Goal: Information Seeking & Learning: Learn about a topic

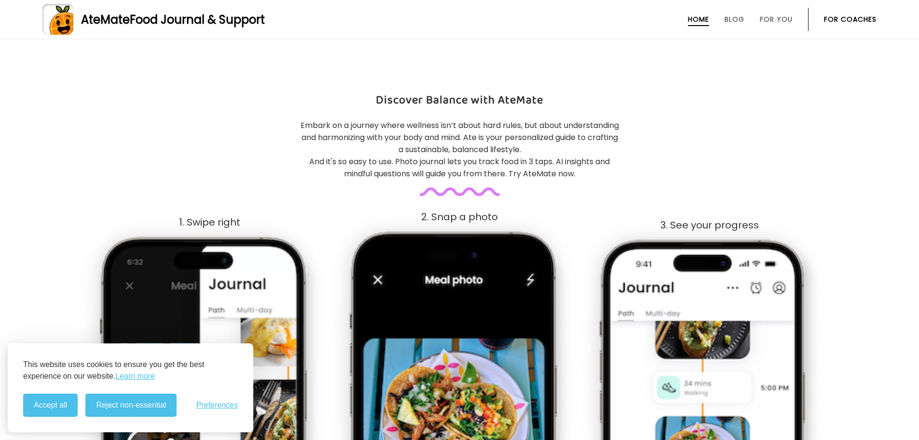
scroll to position [402, 0]
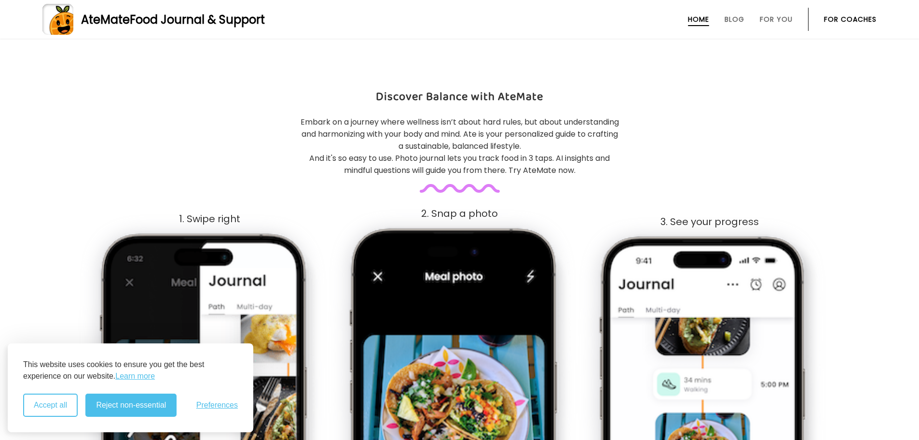
click at [45, 396] on button "Accept all" at bounding box center [50, 404] width 55 height 23
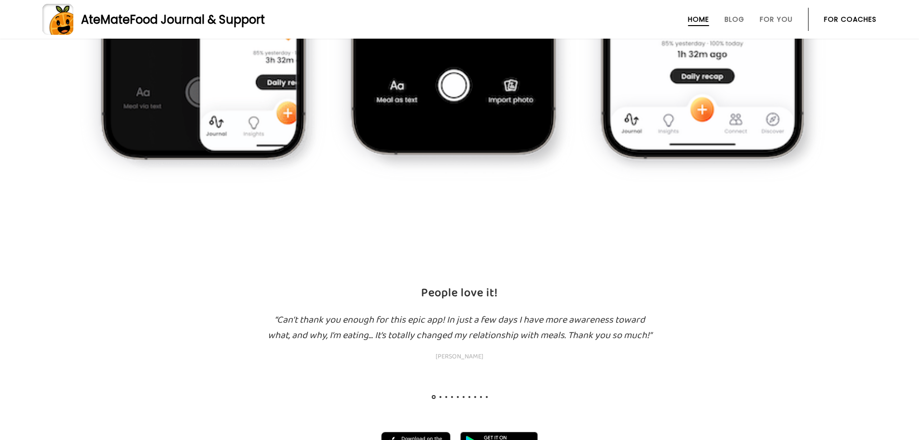
scroll to position [998, 0]
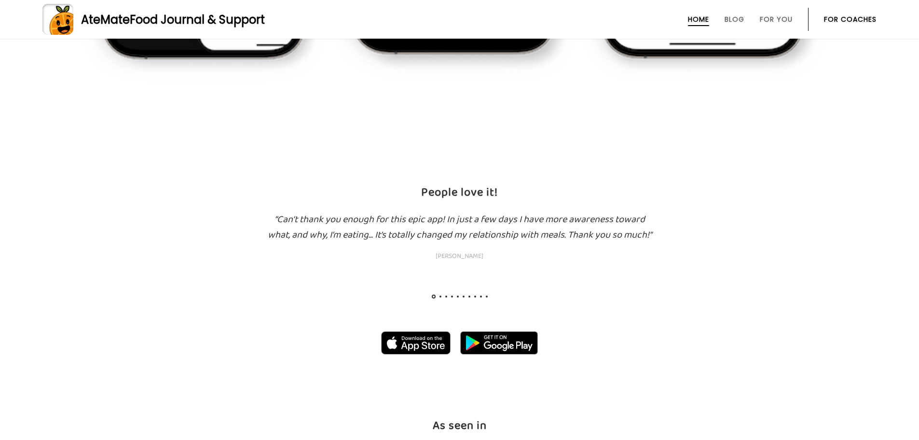
click at [440, 296] on span at bounding box center [441, 296] width 2 height 2
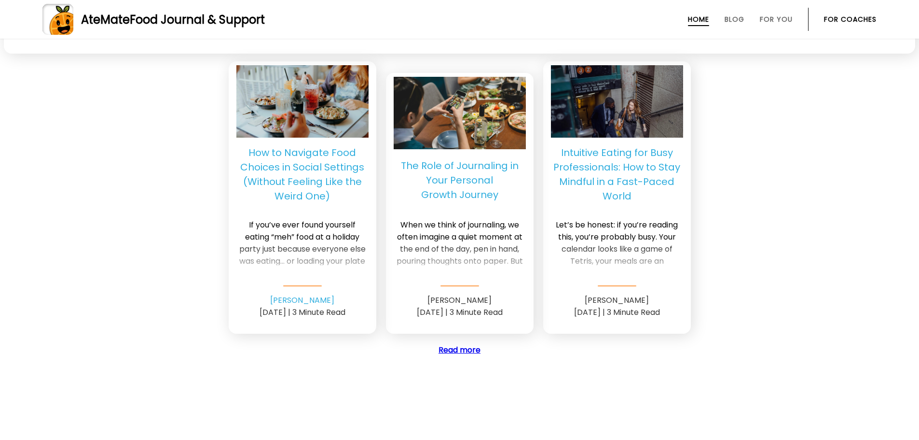
scroll to position [2670, 0]
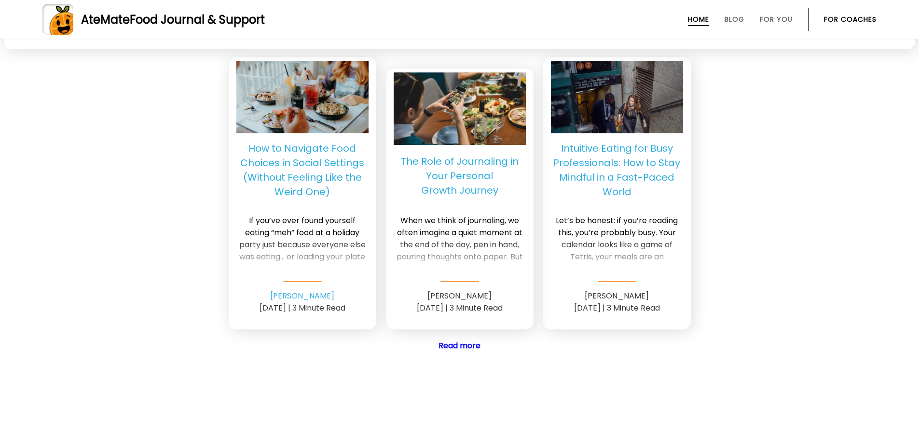
click at [301, 170] on p "How to Navigate Food Choices in Social Settings (Without Feeling Like the Weird…" at bounding box center [302, 170] width 132 height 58
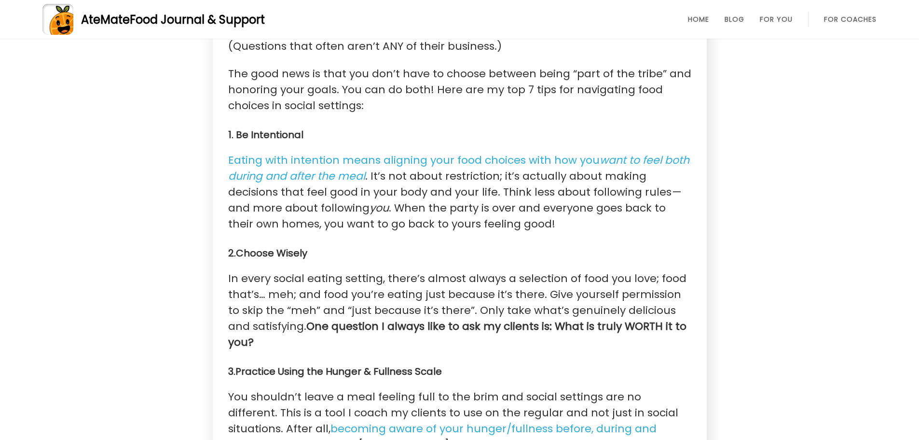
scroll to position [885, 0]
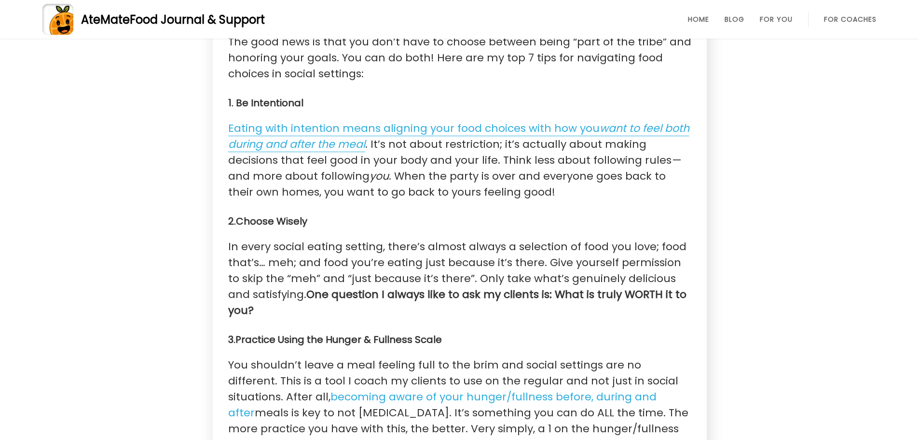
click at [498, 129] on link "Eating with intention means aligning your food choices with how you want to fee…" at bounding box center [458, 136] width 461 height 31
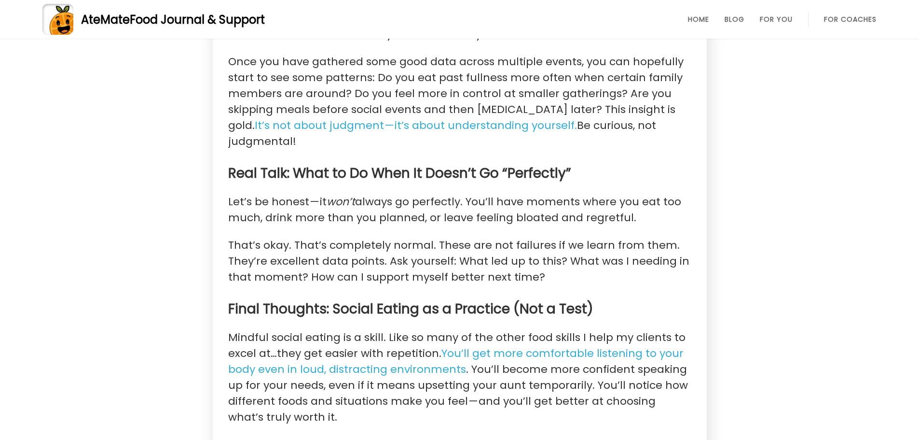
scroll to position [2091, 0]
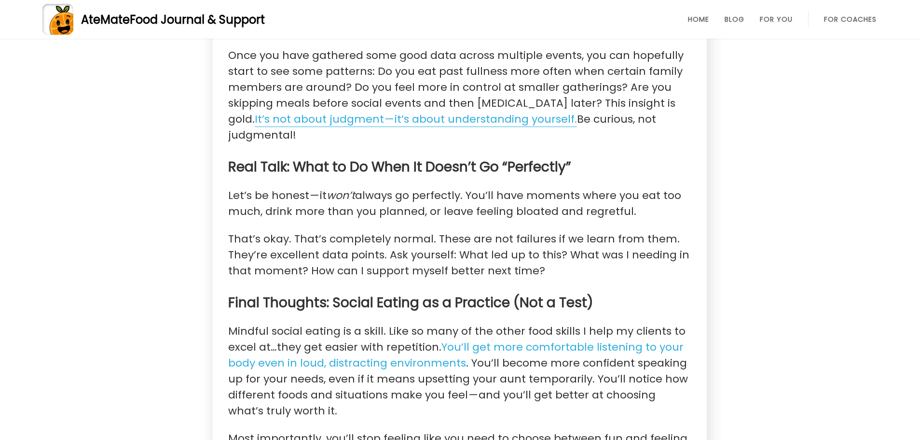
click at [411, 111] on link "It’s not about judgment — it’s about understanding yourself." at bounding box center [416, 118] width 322 height 15
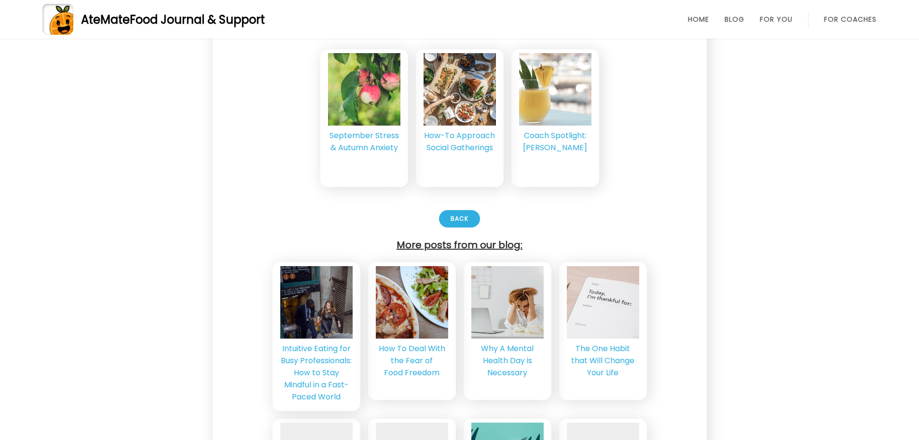
scroll to position [3075, 0]
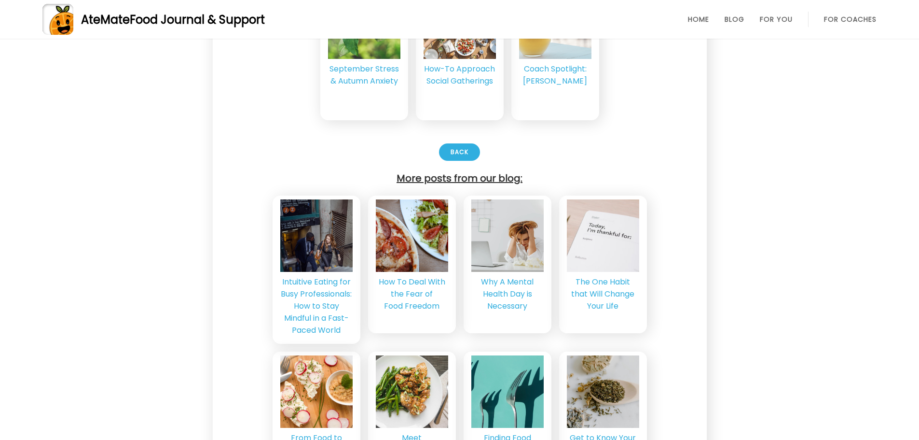
click at [308, 276] on div "Intuitive Eating for Busy Professionals: How to Stay Mindful in a Fast-Paced Wo…" at bounding box center [316, 306] width 72 height 60
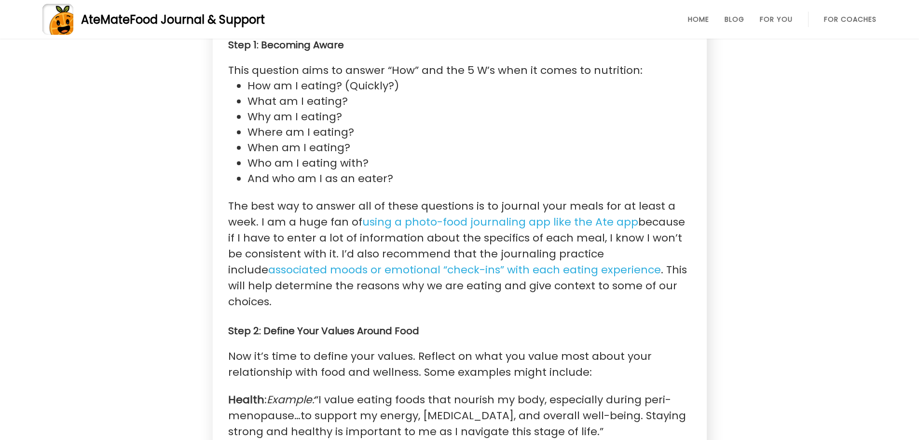
scroll to position [981, 0]
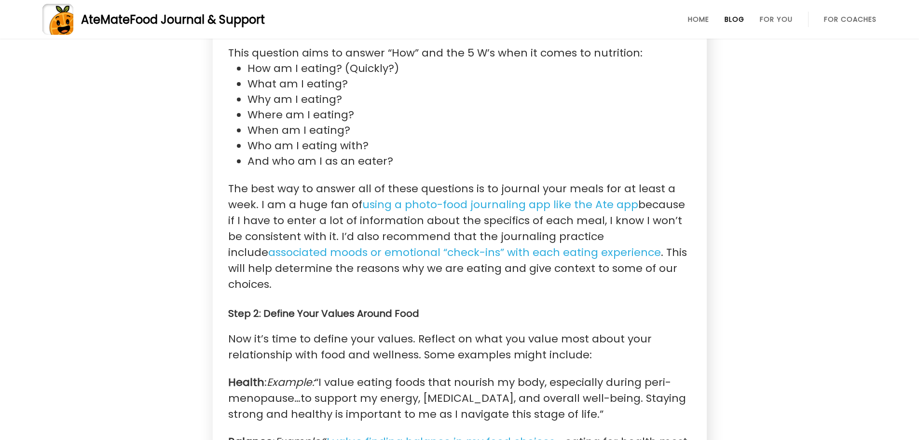
click at [733, 22] on link "Blog" at bounding box center [735, 19] width 20 height 8
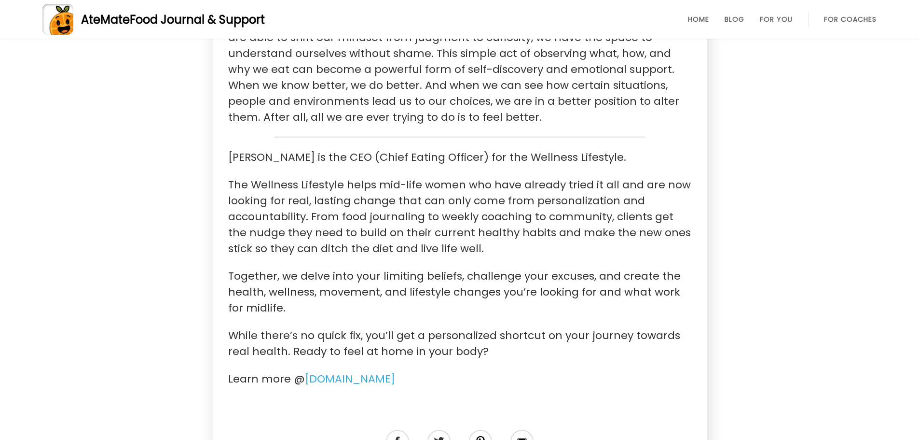
scroll to position [1641, 0]
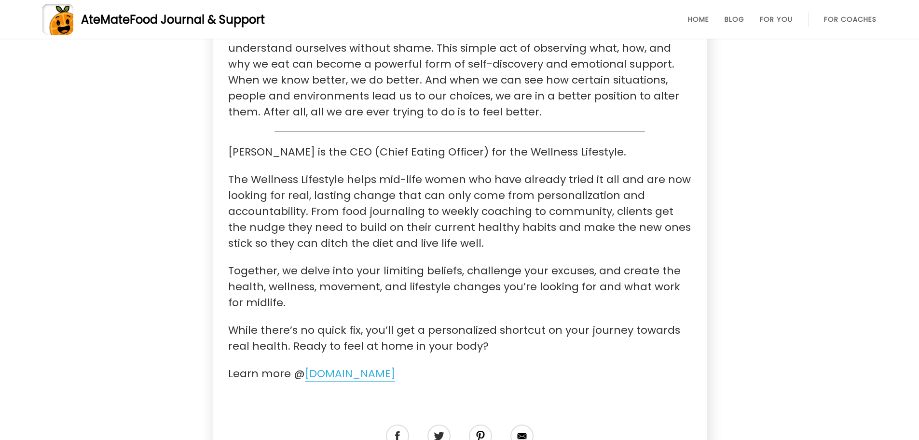
click at [393, 366] on link "[DOMAIN_NAME]" at bounding box center [350, 373] width 90 height 15
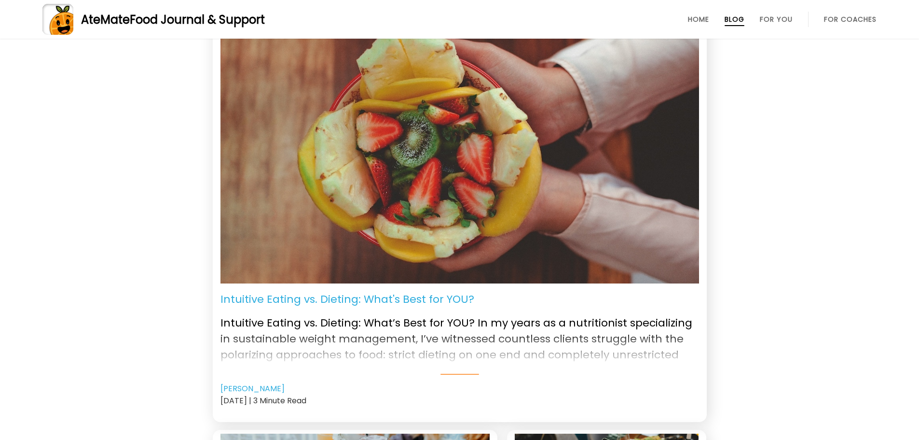
scroll to position [48, 0]
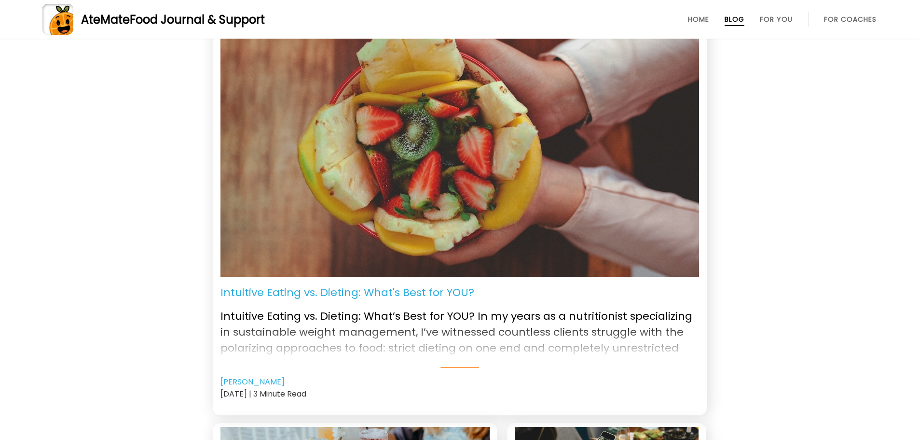
click at [366, 295] on p "Intuitive Eating vs. Dieting: What's Best for YOU?" at bounding box center [348, 292] width 254 height 16
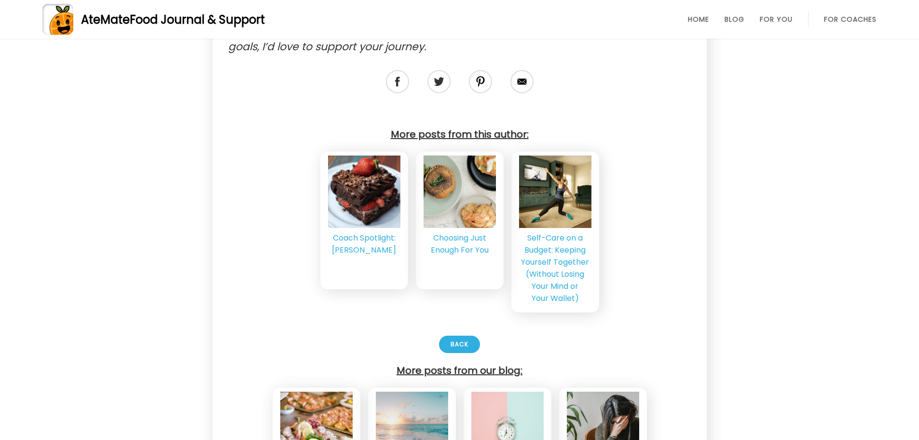
scroll to position [2107, 0]
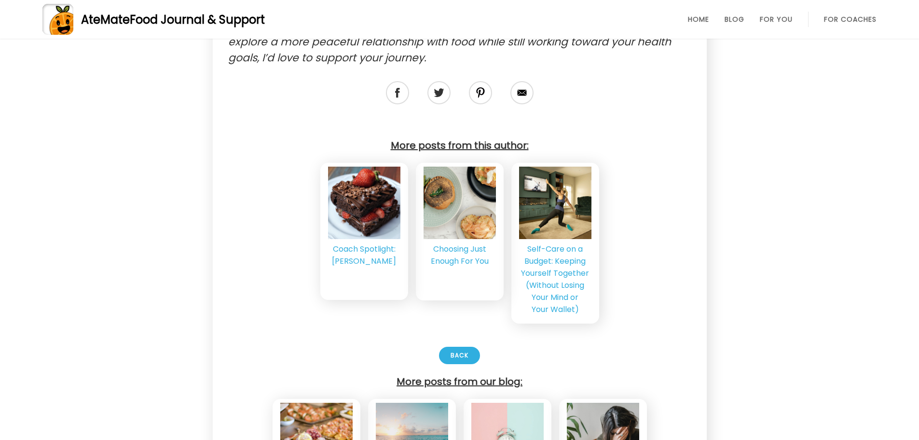
click at [372, 250] on div "Coach Spotlight: Leena Abed" at bounding box center [364, 255] width 72 height 24
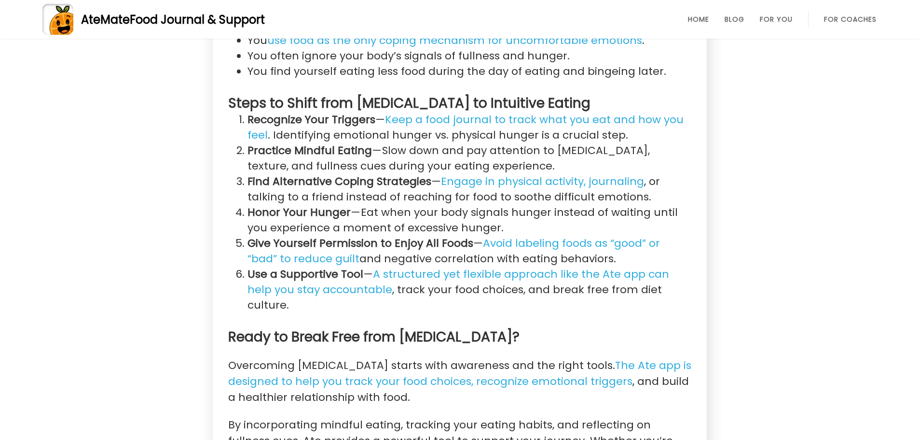
scroll to position [1110, 0]
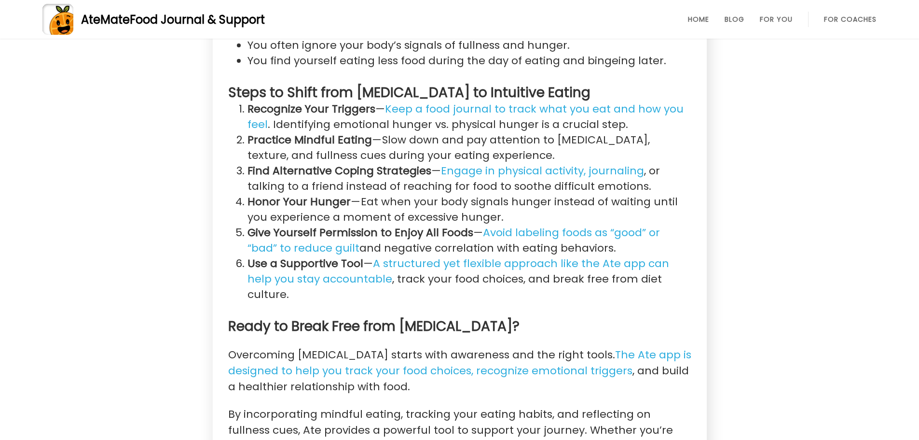
click at [372, 132] on li "Practice Mindful Eating  — Slow down and pay attention to taste buds, texture, …" at bounding box center [470, 147] width 444 height 31
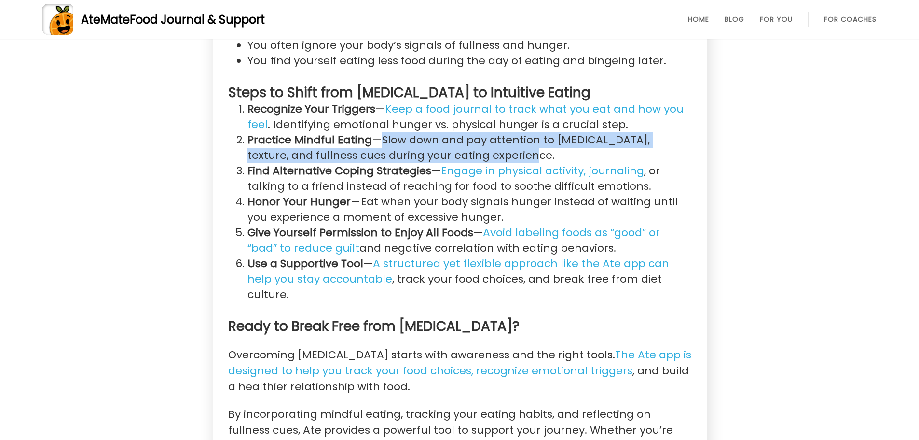
drag, startPoint x: 376, startPoint y: 110, endPoint x: 491, endPoint y: 122, distance: 115.5
click at [491, 132] on li "Practice Mindful Eating  — Slow down and pay attention to taste buds, texture, …" at bounding box center [470, 147] width 444 height 31
click at [500, 132] on li "Practice Mindful Eating  — Slow down and pay attention to taste buds, texture, …" at bounding box center [470, 147] width 444 height 31
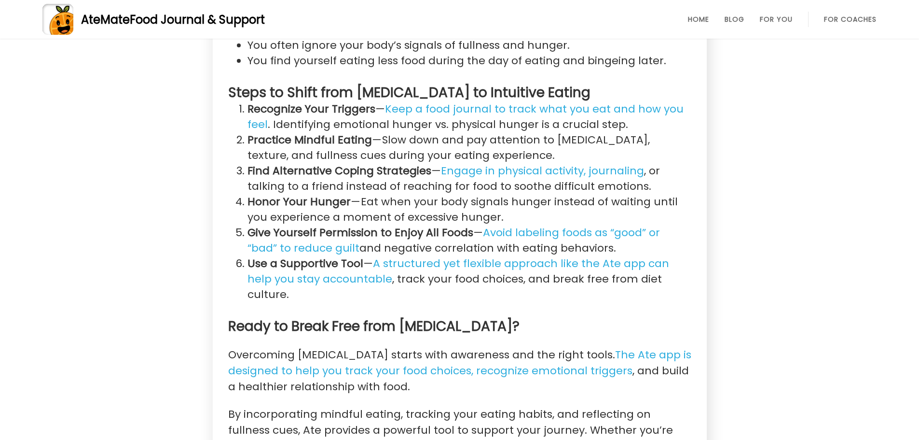
click at [500, 132] on li "Practice Mindful Eating  — Slow down and pay attention to taste buds, texture, …" at bounding box center [470, 147] width 444 height 31
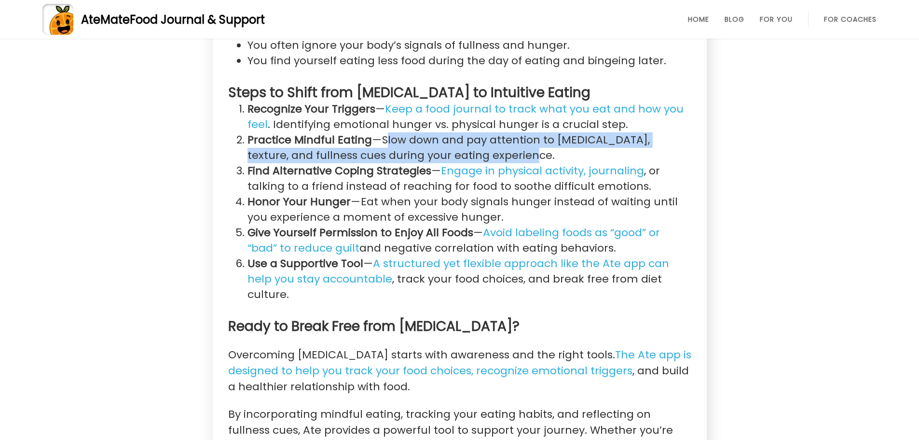
drag, startPoint x: 380, startPoint y: 103, endPoint x: 482, endPoint y: 123, distance: 103.7
click at [482, 132] on li "Practice Mindful Eating  — Slow down and pay attention to taste buds, texture, …" at bounding box center [470, 147] width 444 height 31
click at [498, 132] on li "Practice Mindful Eating  — Slow down and pay attention to taste buds, texture, …" at bounding box center [470, 147] width 444 height 31
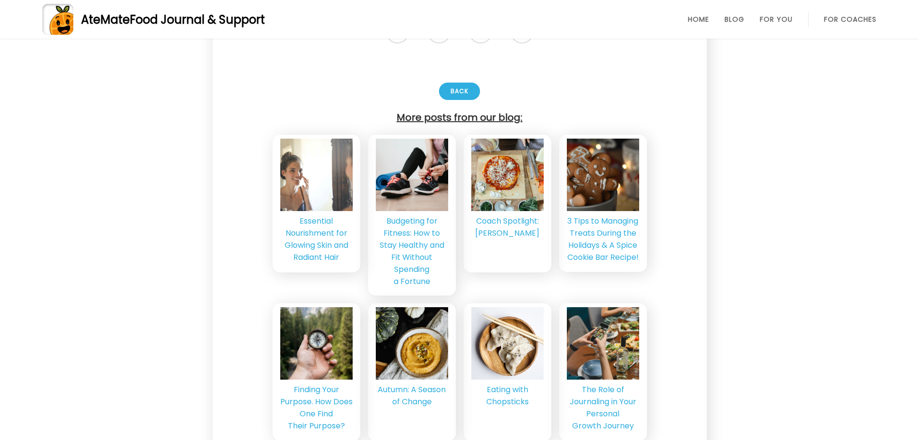
scroll to position [1619, 0]
click at [427, 383] on div "Autumn: A Season of Change" at bounding box center [412, 395] width 72 height 24
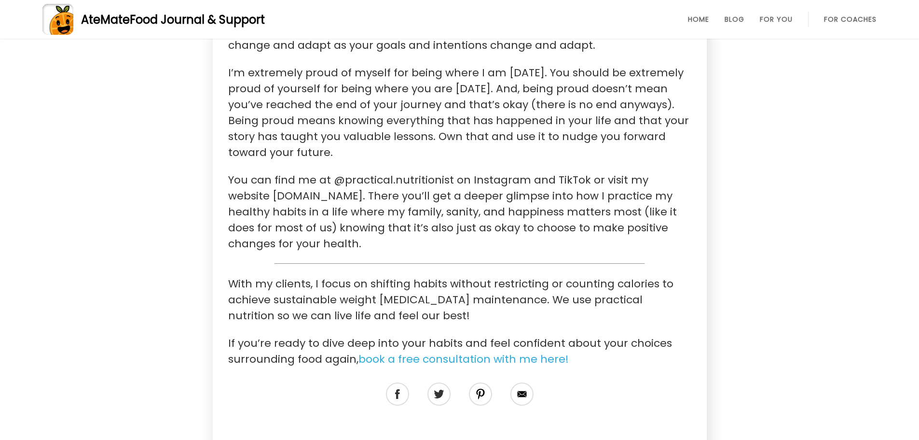
scroll to position [1415, 0]
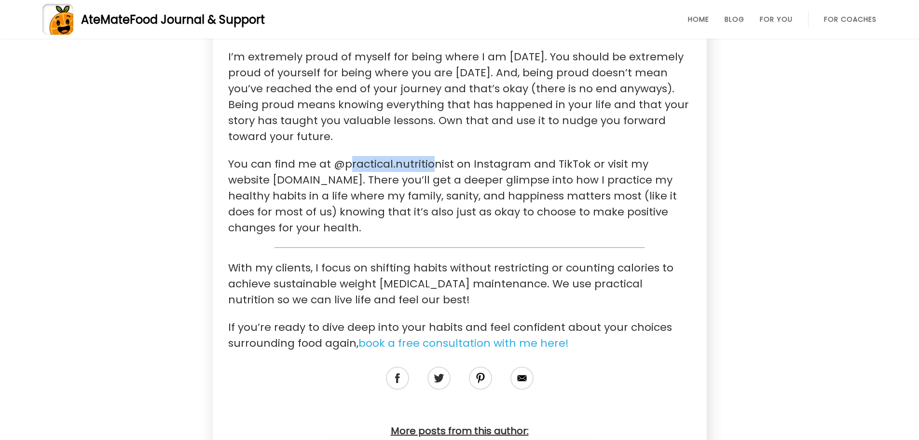
drag, startPoint x: 346, startPoint y: 164, endPoint x: 431, endPoint y: 163, distance: 84.9
click at [431, 163] on p "You can find me at @practical.nutritionist on Instagram and TikTok or visit my …" at bounding box center [459, 196] width 463 height 80
click at [376, 163] on p "You can find me at @practical.nutritionist on Instagram and TikTok or visit my …" at bounding box center [459, 196] width 463 height 80
click at [298, 182] on p "You can find me at @practical.nutritionist on Instagram and TikTok or visit my …" at bounding box center [459, 196] width 463 height 80
drag, startPoint x: 227, startPoint y: 179, endPoint x: 357, endPoint y: 180, distance: 129.3
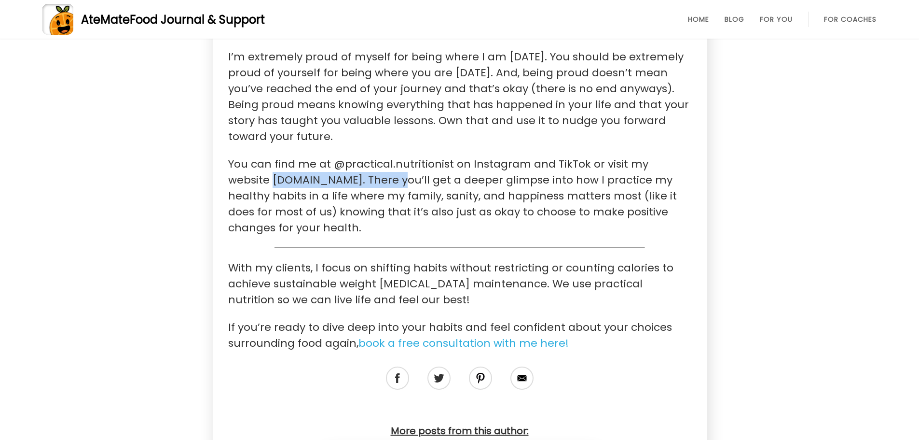
copy p "leenaabednutrition.com"
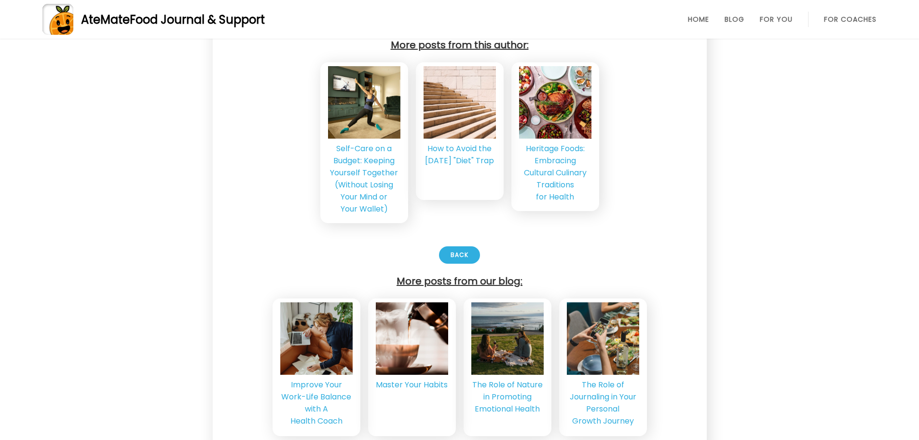
scroll to position [1844, 0]
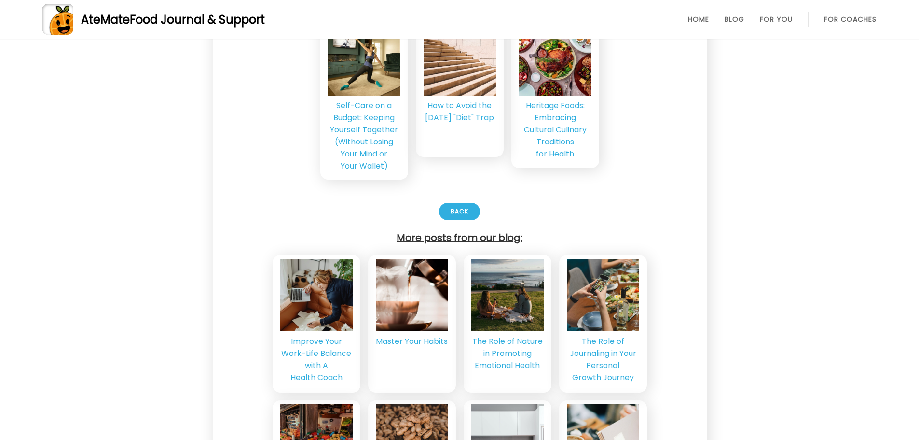
click at [375, 131] on div "Self-Care on a Budget: Keeping Yourself Together (Without Losing Your Mind or Y…" at bounding box center [364, 135] width 72 height 72
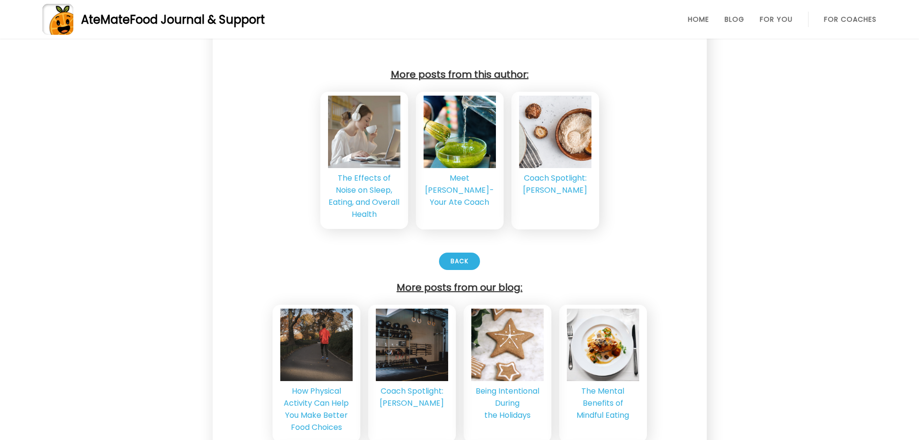
scroll to position [1964, 0]
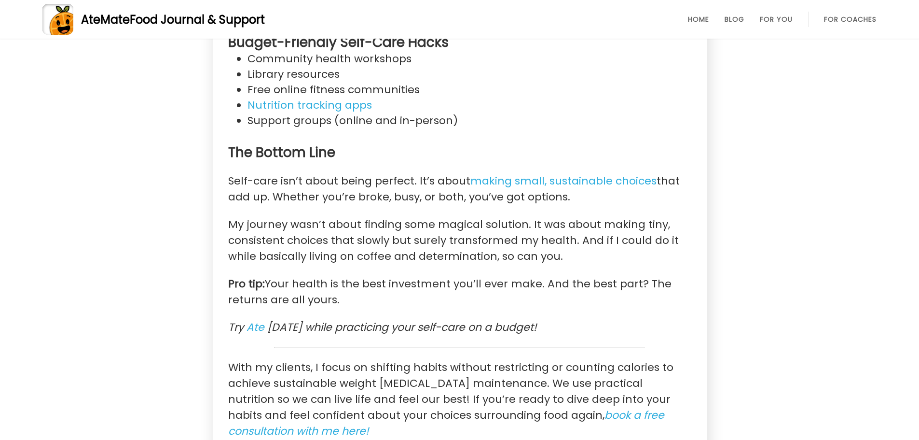
scroll to position [1384, 0]
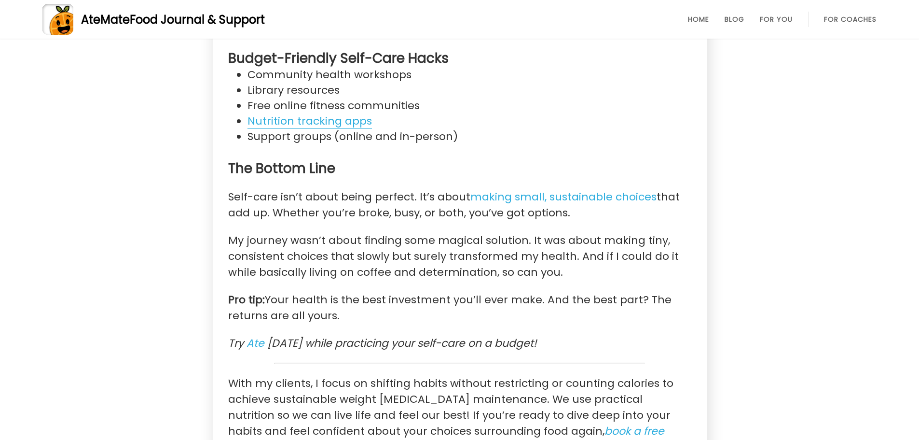
click at [325, 119] on link "Nutrition tracking apps" at bounding box center [310, 120] width 125 height 15
click at [446, 176] on h3 "The Bottom Line" at bounding box center [459, 168] width 463 height 17
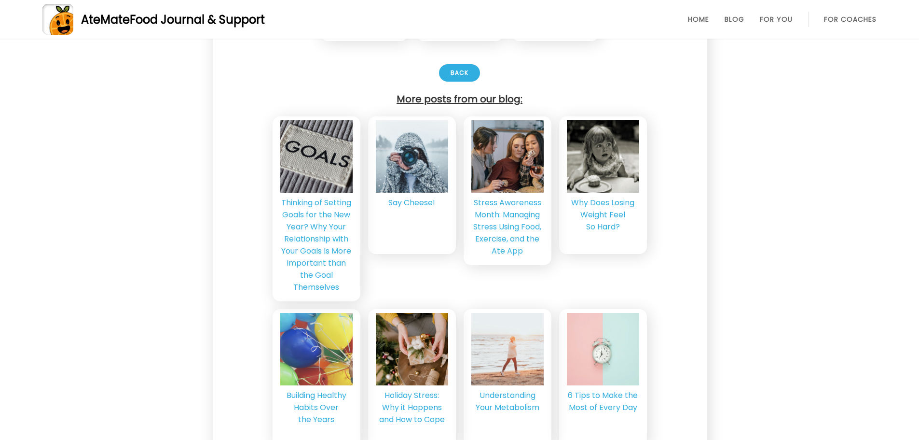
scroll to position [2037, 0]
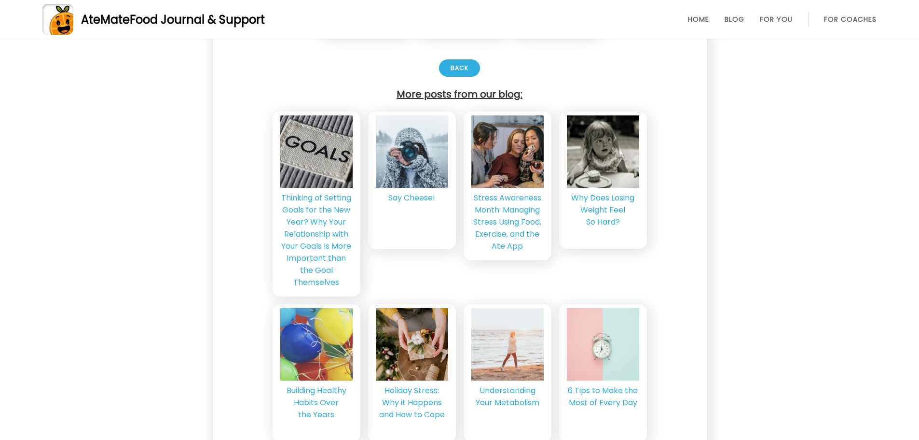
click at [609, 218] on div "Why Does Losing Weight Feel So Hard?" at bounding box center [603, 210] width 72 height 36
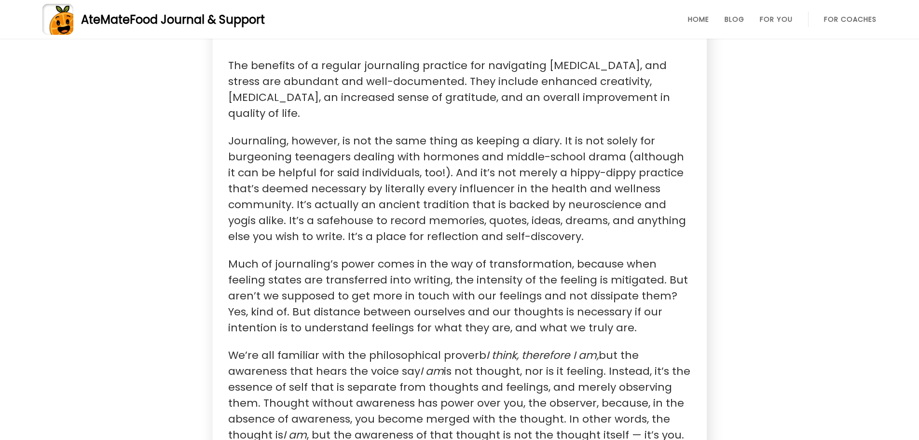
scroll to position [386, 0]
click at [639, 185] on p "Journaling, however, is not the same thing as keeping a diary. It is not solely…" at bounding box center [459, 187] width 463 height 111
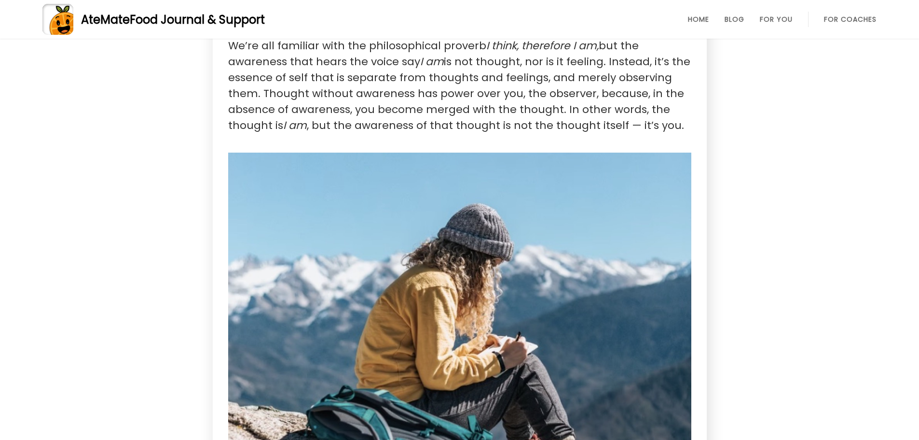
scroll to position [692, 0]
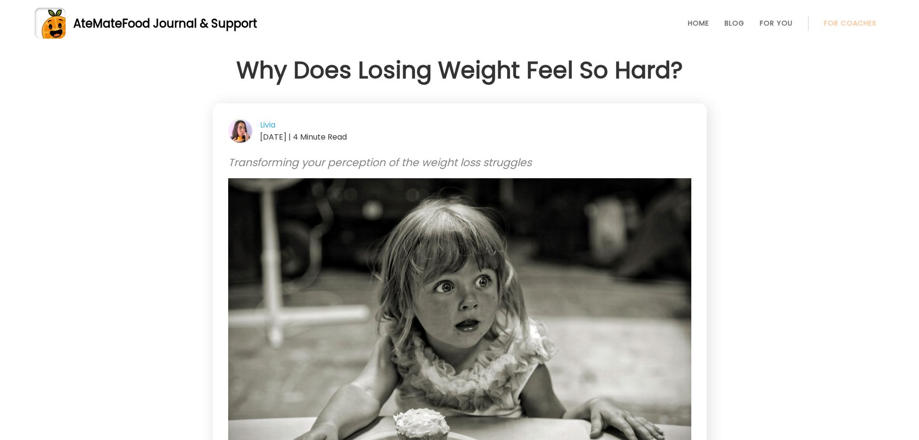
drag, startPoint x: 0, startPoint y: 0, endPoint x: 815, endPoint y: 200, distance: 839.3
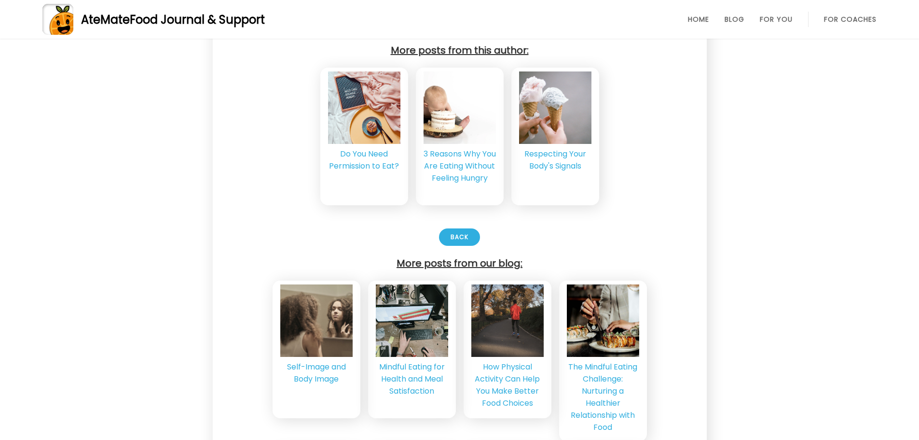
scroll to position [3887, 0]
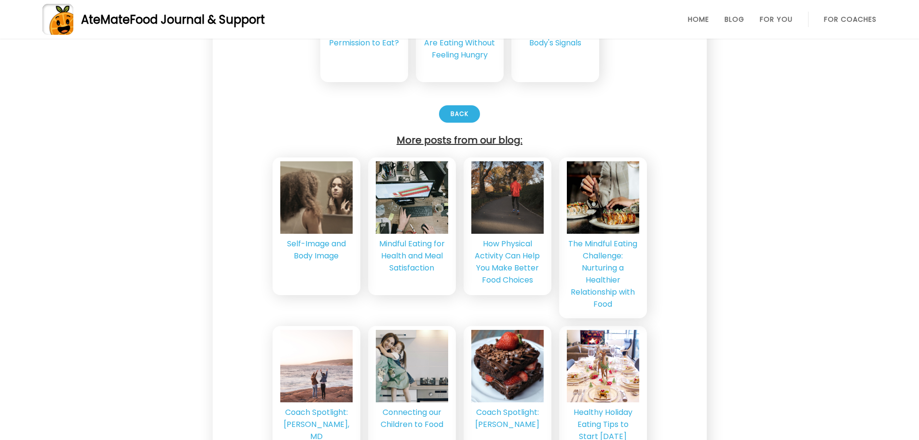
scroll to position [4015, 0]
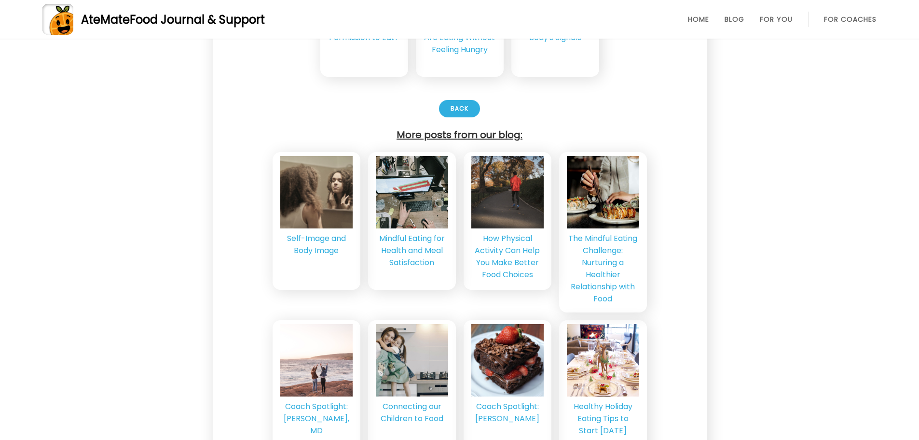
click at [611, 232] on div "The Mindful Eating Challenge: Nurturing a Healthier Relationship with Food" at bounding box center [603, 268] width 72 height 72
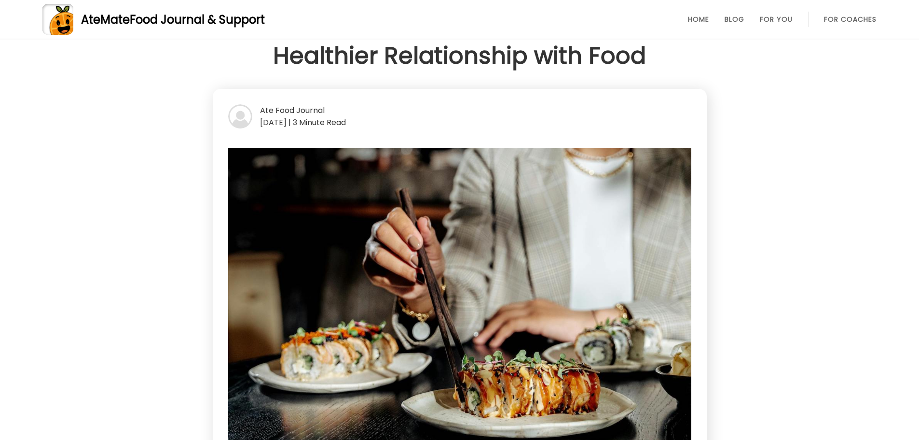
scroll to position [32, 0]
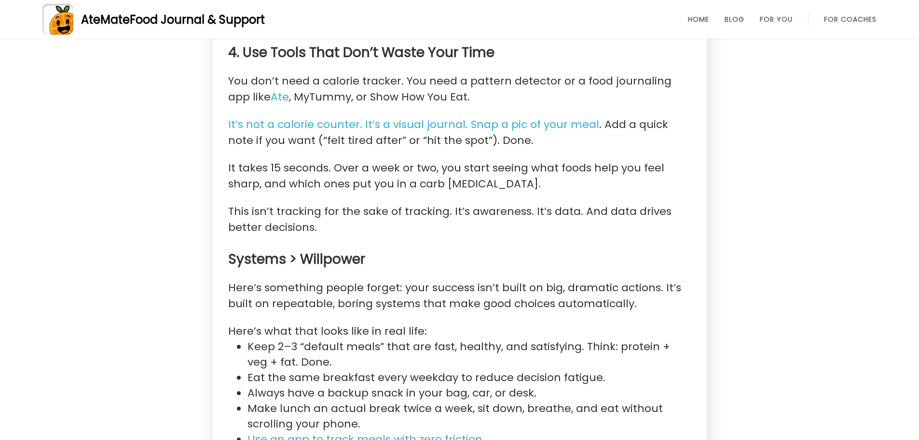
scroll to position [1496, 0]
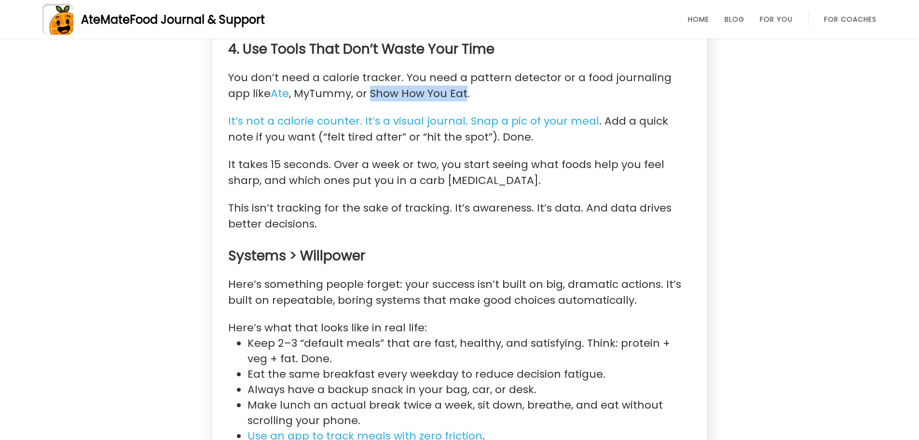
drag, startPoint x: 346, startPoint y: 78, endPoint x: 442, endPoint y: 76, distance: 95.6
click at [442, 76] on p "You don’t need a calorie tracker. You need a pattern detector or a food journal…" at bounding box center [459, 85] width 463 height 32
copy p "Show How You Eat"
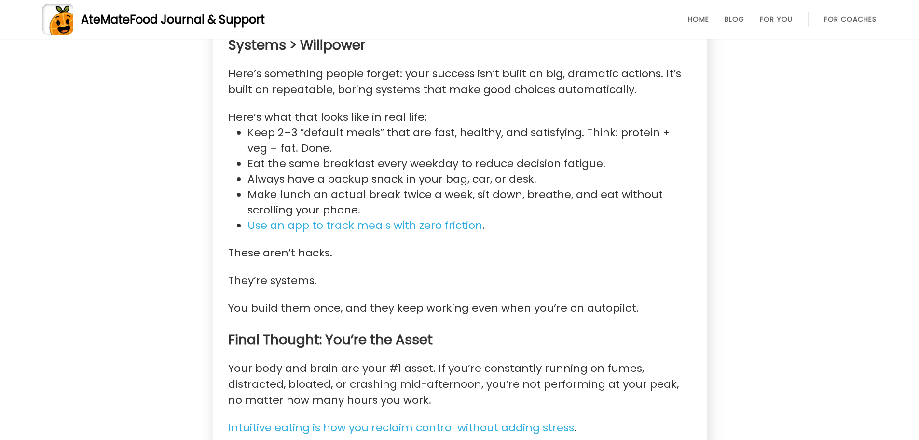
scroll to position [1721, 0]
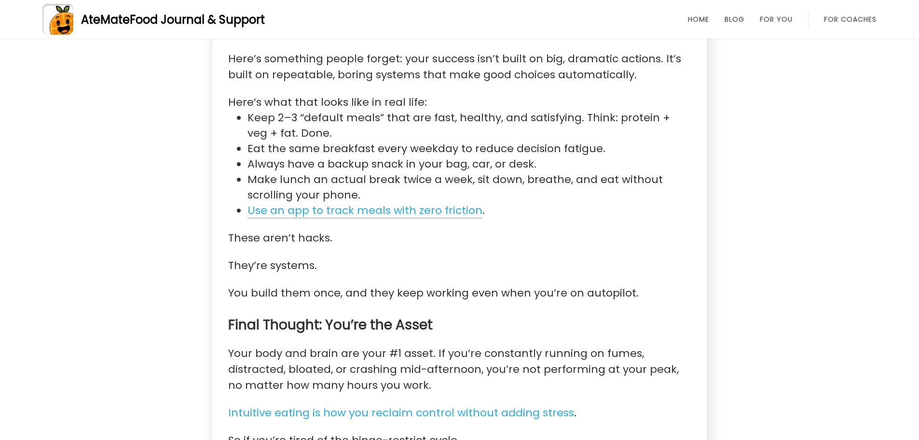
click at [347, 203] on link "Use an app to track meals with zero friction" at bounding box center [365, 210] width 235 height 15
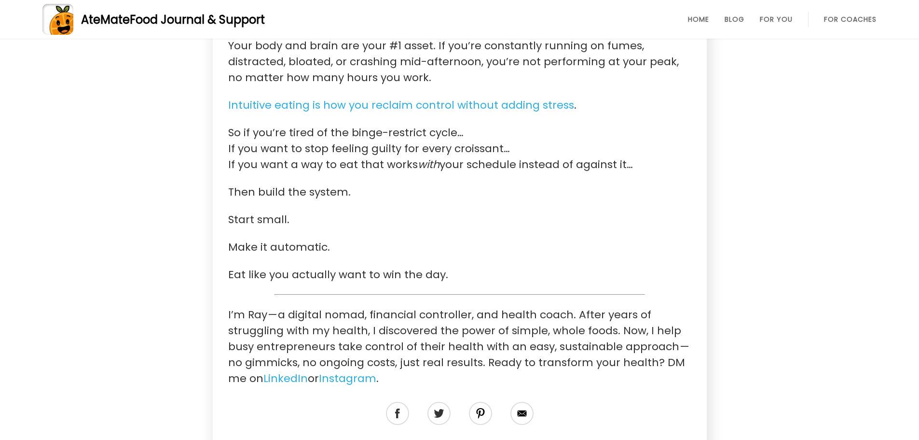
scroll to position [2059, 0]
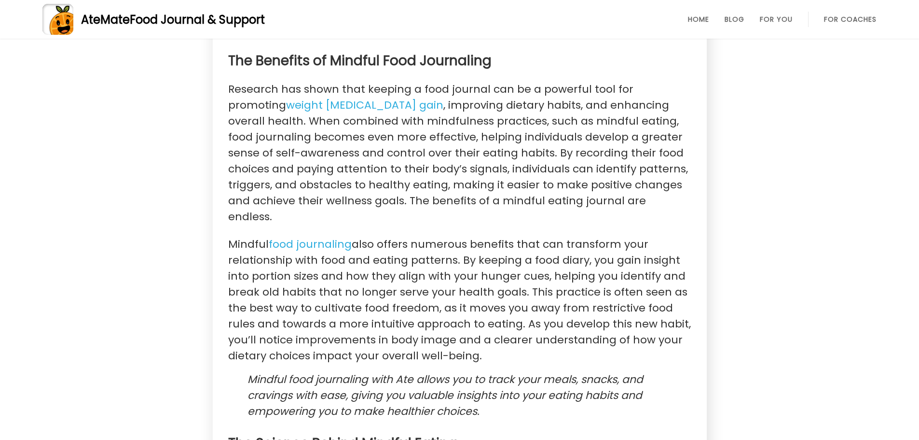
scroll to position [804, 0]
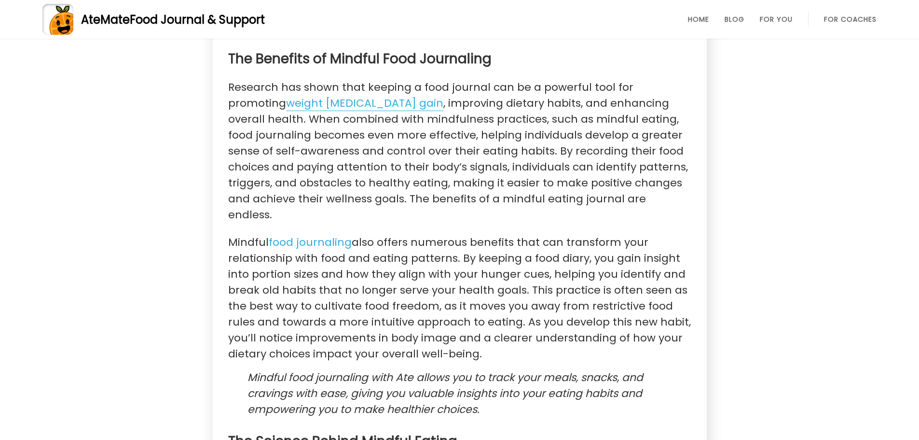
click at [314, 103] on link "weight [MEDICAL_DATA] gain" at bounding box center [364, 103] width 157 height 15
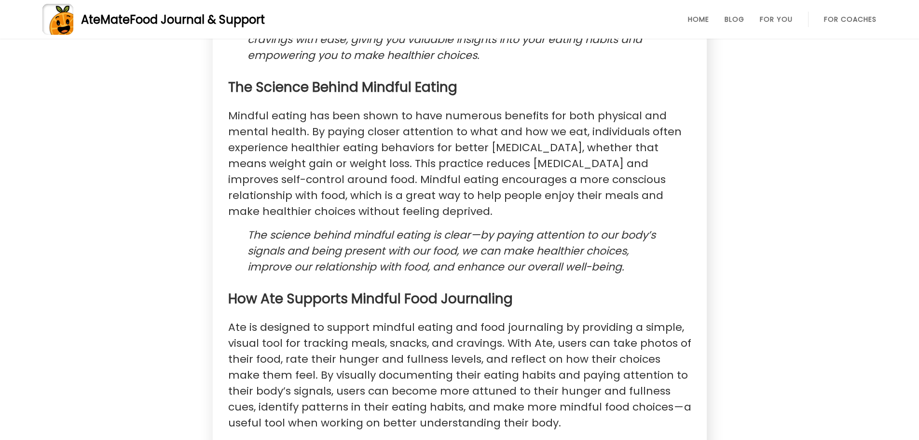
scroll to position [1174, 0]
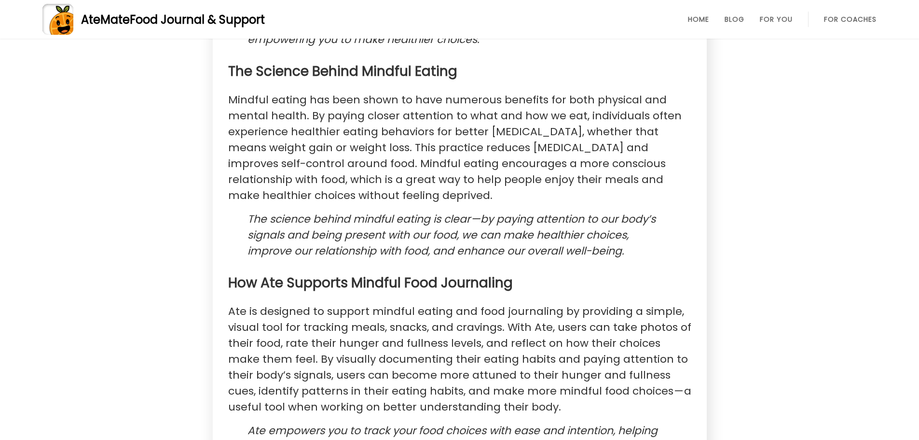
click at [492, 182] on p "Mindful eating has been shown to have numerous benefits for both physical and m…" at bounding box center [459, 147] width 463 height 111
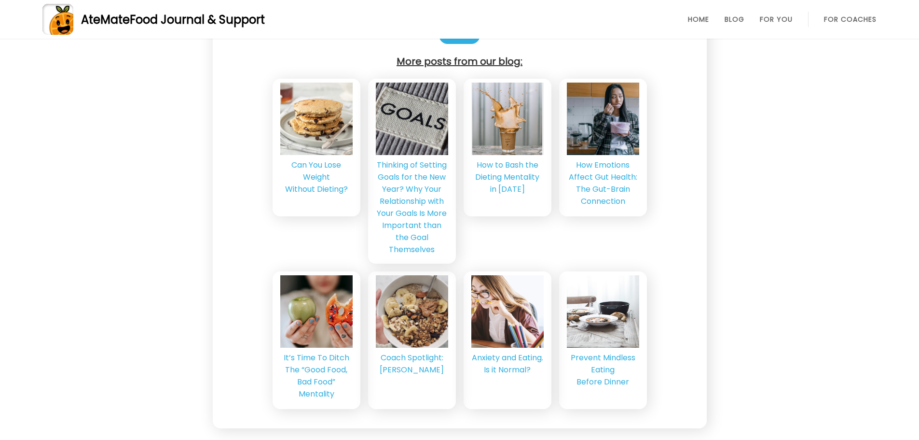
scroll to position [1890, 0]
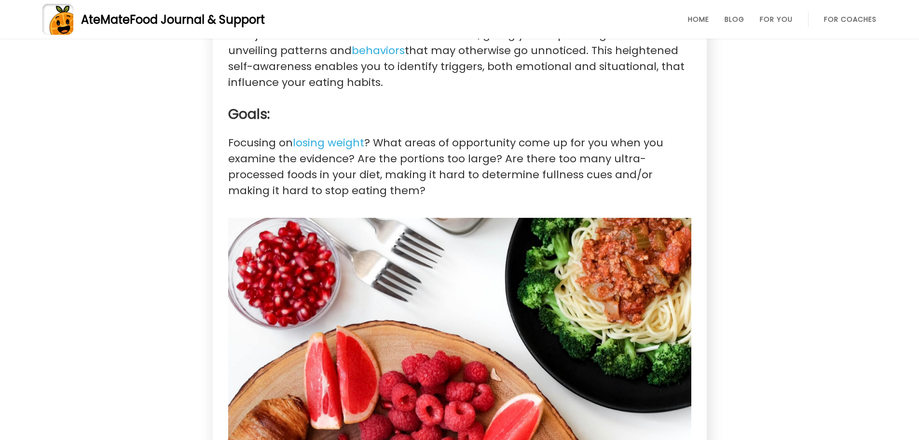
scroll to position [1528, 0]
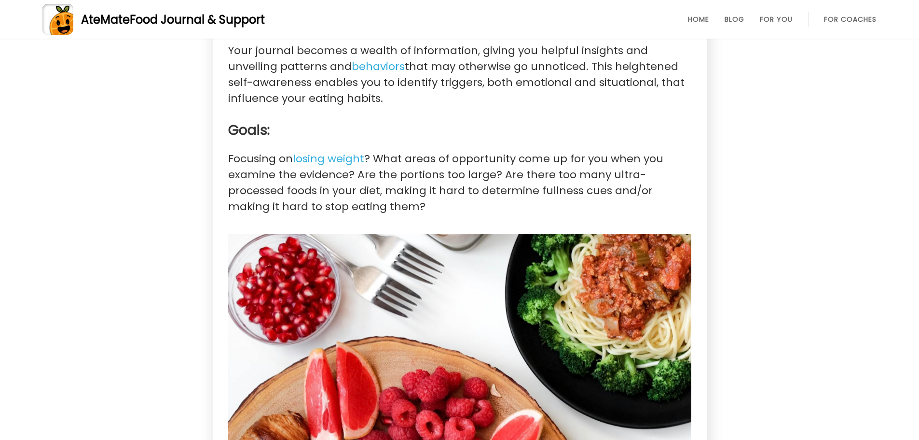
click at [506, 191] on p "Focusing on losing weight ? What areas of opportunity come up for you when you …" at bounding box center [459, 183] width 463 height 64
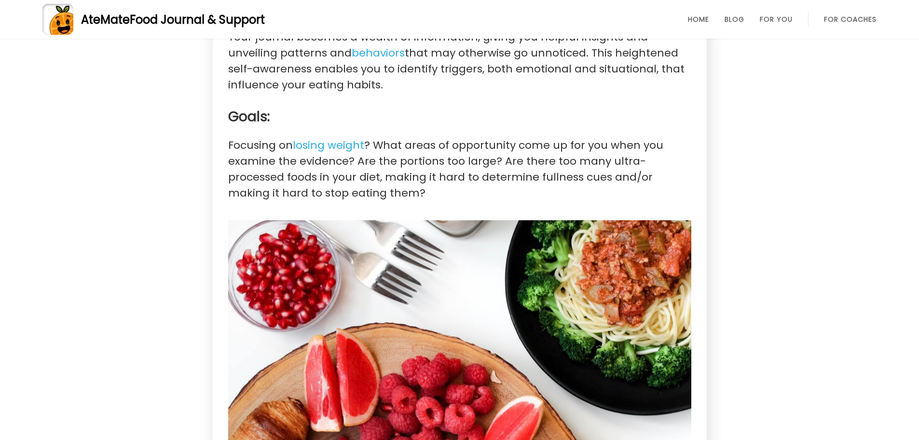
scroll to position [1544, 0]
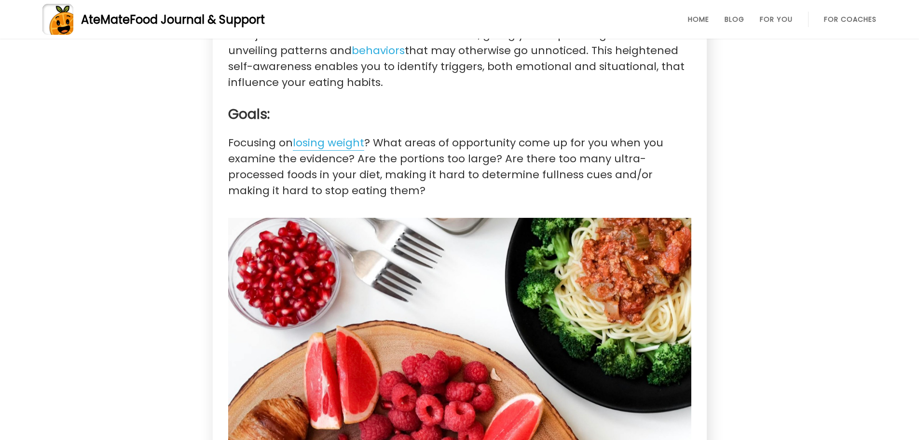
click at [305, 144] on link "losing weight" at bounding box center [328, 142] width 71 height 15
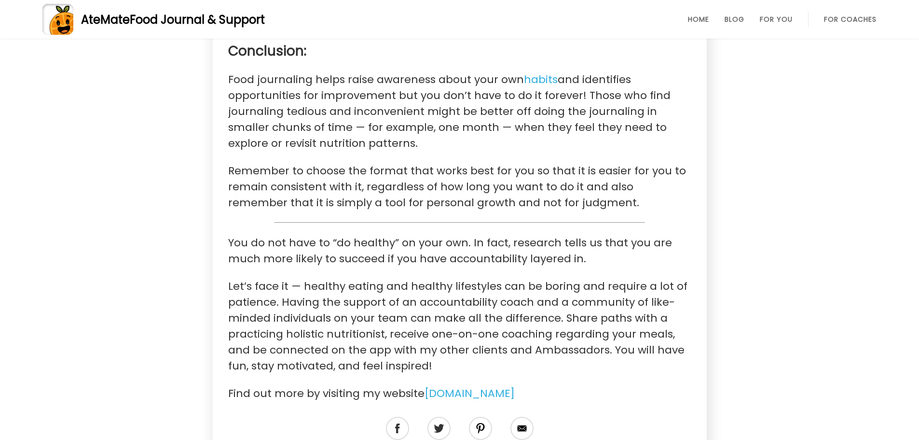
scroll to position [2188, 0]
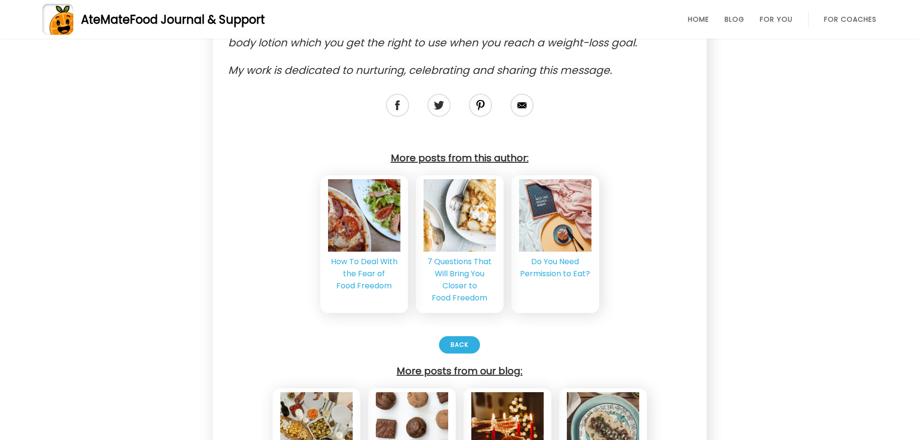
scroll to position [2558, 0]
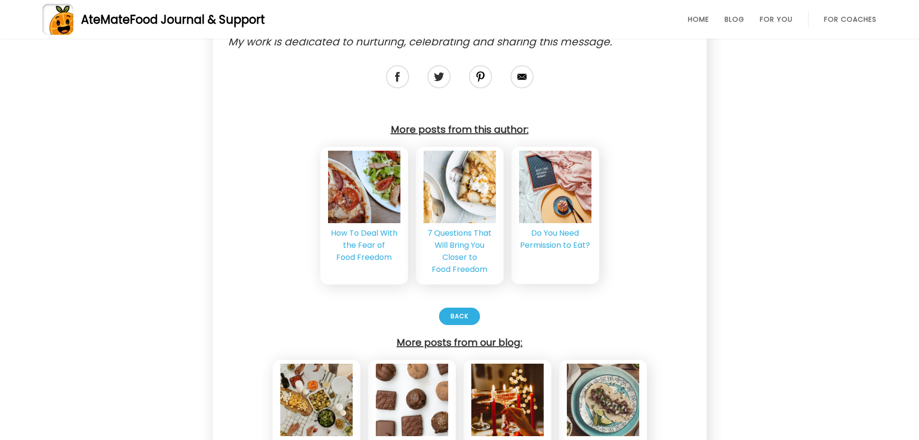
click at [547, 227] on div "Do You Need Permission to Eat?" at bounding box center [555, 239] width 72 height 24
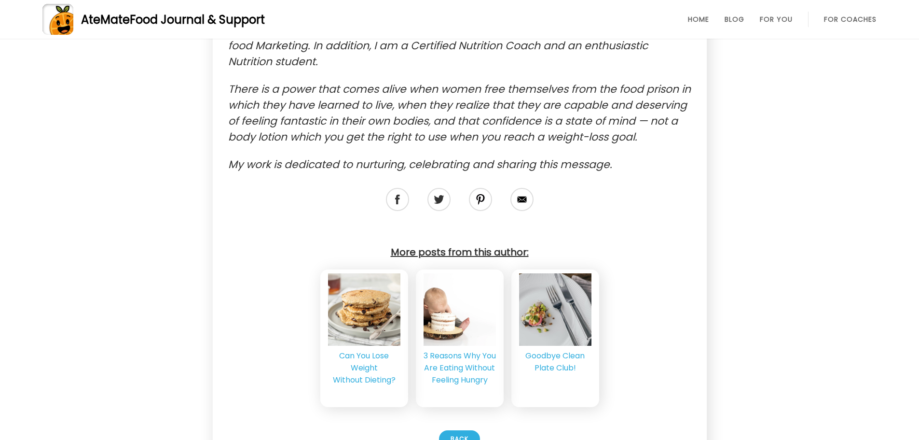
scroll to position [3201, 0]
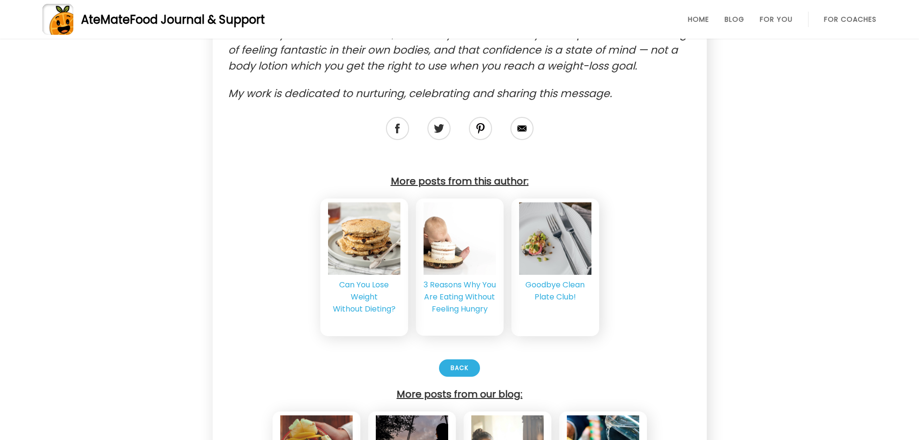
click at [466, 278] on div "3 Reasons Why You Are Eating Without Feeling Hungry" at bounding box center [460, 296] width 72 height 36
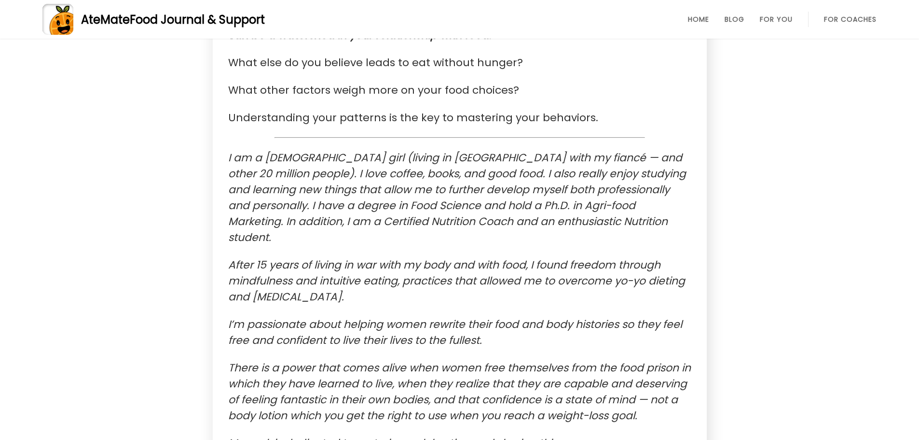
scroll to position [3201, 0]
